Goal: Task Accomplishment & Management: Complete application form

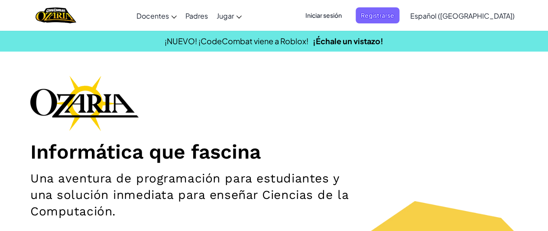
click at [337, 16] on font "Iniciar sesión" at bounding box center [323, 15] width 36 height 8
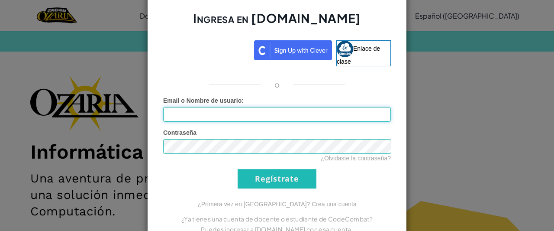
click at [323, 117] on input "Email o Nombre de usuario :" at bounding box center [277, 114] width 228 height 15
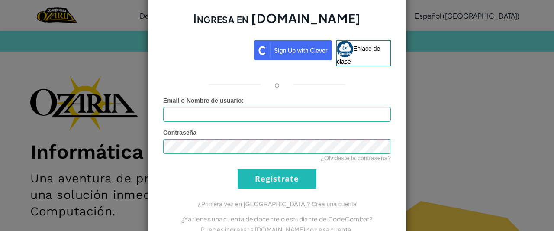
click at [409, 35] on div "Ingresa en [DOMAIN_NAME] Enlace de clase o Error desconocido. Email o Nombre de…" at bounding box center [277, 115] width 554 height 231
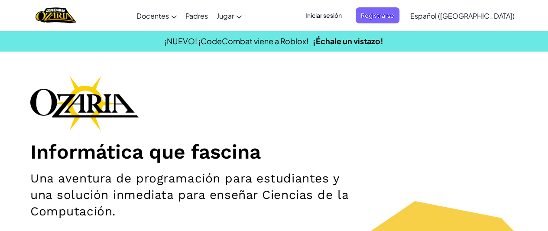
click at [338, 27] on div "[MEDICAL_DATA] la navegación Docentes Crear cuenta gratis Soluciones para Escue…" at bounding box center [274, 15] width 552 height 31
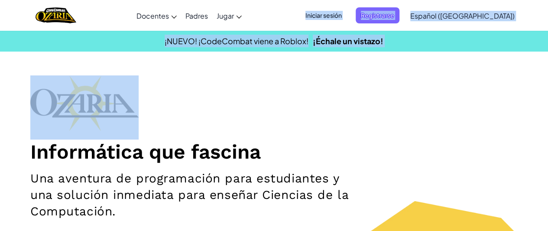
drag, startPoint x: 338, startPoint y: 27, endPoint x: 321, endPoint y: 75, distance: 50.9
click at [321, 75] on div "Informática que fascina Una aventura de programación para estudiantes y una sol…" at bounding box center [273, 203] width 487 height 256
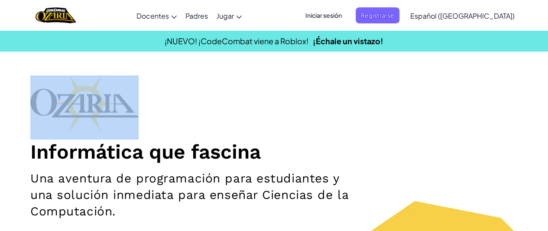
click at [321, 75] on div "Informática que fascina Una aventura de programación para estudiantes y una sol…" at bounding box center [273, 203] width 487 height 256
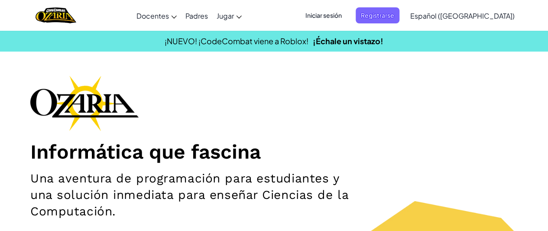
click at [342, 16] on font "Iniciar sesión" at bounding box center [323, 15] width 36 height 8
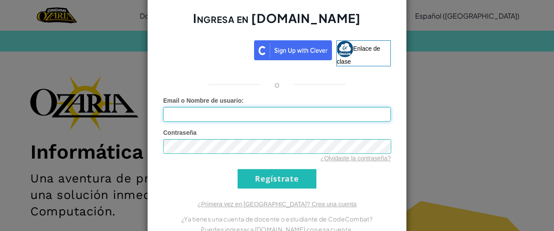
click at [354, 111] on input "Email o Nombre de usuario :" at bounding box center [277, 114] width 228 height 15
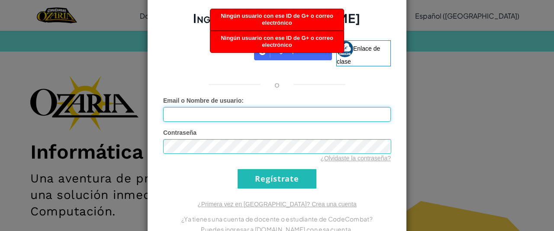
click at [233, 116] on input "Email o Nombre de usuario :" at bounding box center [277, 114] width 228 height 15
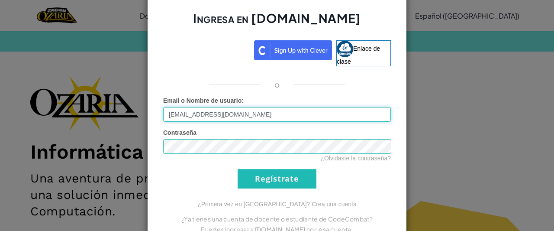
type input "[EMAIL_ADDRESS][DOMAIN_NAME]"
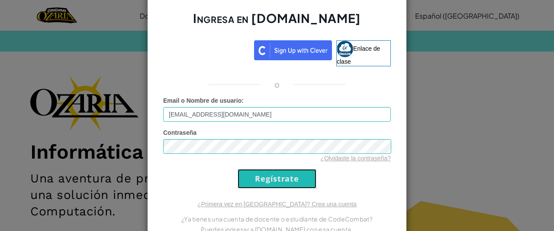
click at [297, 179] on input "Regístrate" at bounding box center [277, 178] width 79 height 19
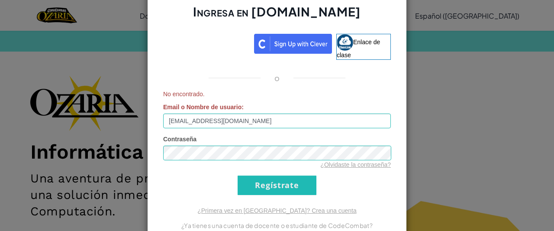
click at [442, 24] on div "Ingresa en [DOMAIN_NAME] Enlace de clase o No encontrado. Email o Nombre de usu…" at bounding box center [277, 115] width 554 height 231
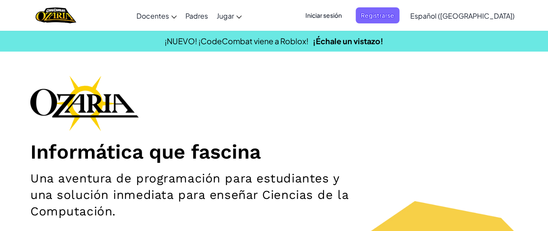
click at [342, 14] on font "Iniciar sesión" at bounding box center [323, 15] width 36 height 8
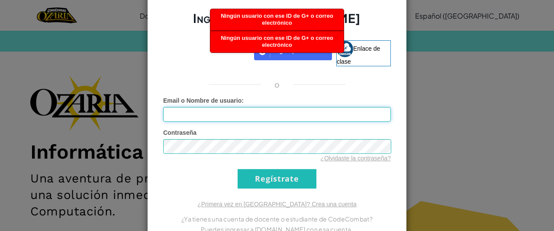
click at [314, 113] on input "Email o Nombre de usuario :" at bounding box center [277, 114] width 228 height 15
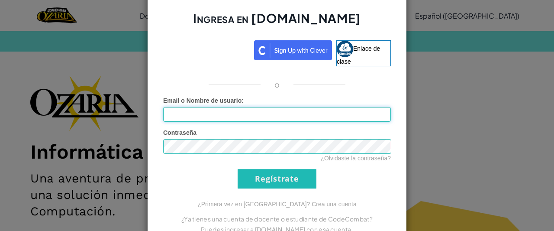
type input "n"
type input "NicolasD1029834765"
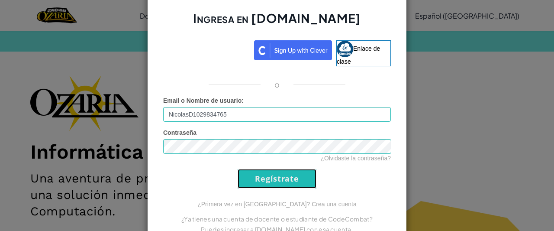
click at [302, 181] on input "Regístrate" at bounding box center [277, 178] width 79 height 19
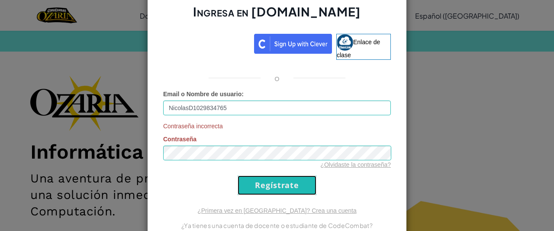
click at [294, 182] on input "Regístrate" at bounding box center [277, 184] width 79 height 19
